Goal: Transaction & Acquisition: Purchase product/service

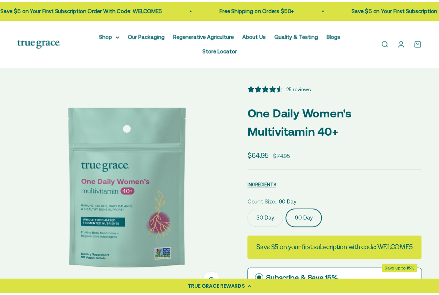
scroll to position [0, 220]
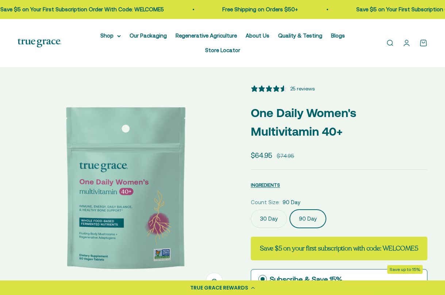
select select "3"
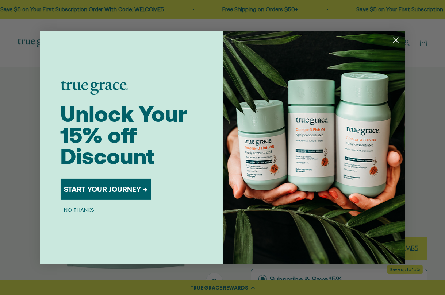
click at [397, 42] on circle "Close dialog" at bounding box center [395, 40] width 12 height 12
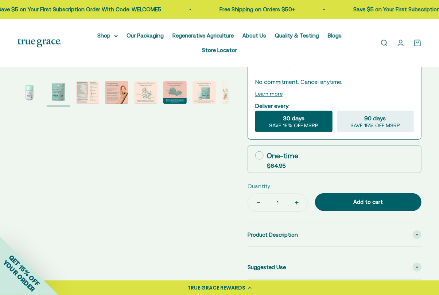
scroll to position [223, 0]
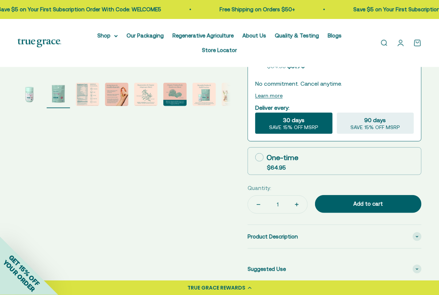
click at [88, 83] on img "Go to item 3" at bounding box center [87, 94] width 23 height 23
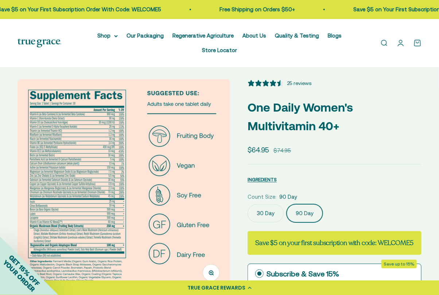
scroll to position [3, 0]
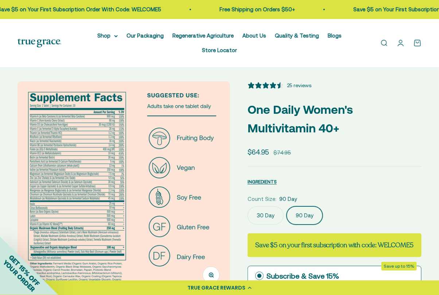
click at [30, 171] on img at bounding box center [124, 187] width 213 height 213
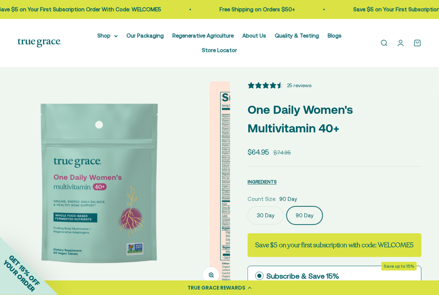
scroll to position [0, 217]
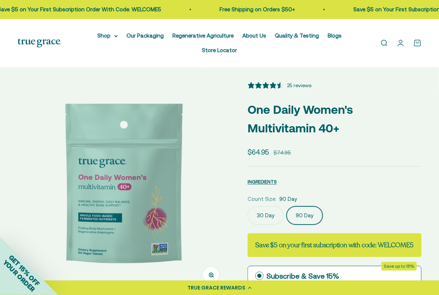
click at [228, 158] on img at bounding box center [124, 187] width 213 height 213
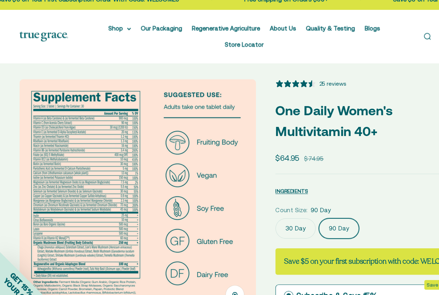
scroll to position [3, 0]
